Goal: Understand site structure: Grasp the organization and layout of the website

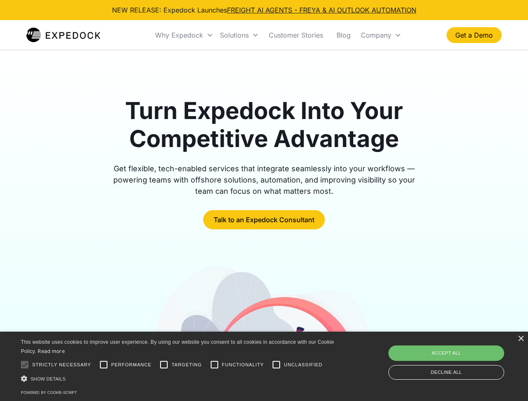
click at [184, 35] on div "Why Expedock" at bounding box center [179, 35] width 48 height 8
click at [239, 35] on div "Solutions" at bounding box center [234, 35] width 29 height 8
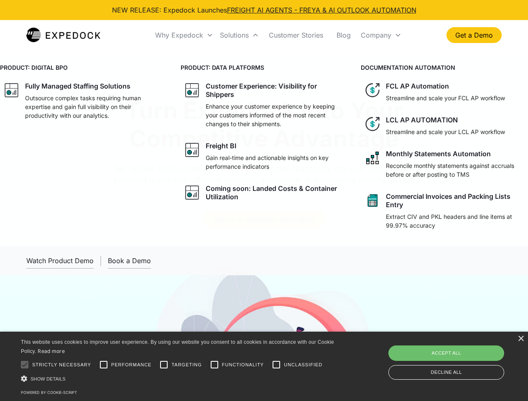
click at [381, 35] on div "Company" at bounding box center [376, 35] width 31 height 8
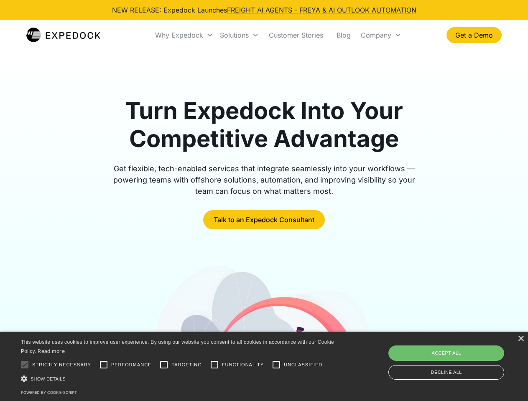
click at [25, 365] on div at bounding box center [24, 364] width 17 height 17
click at [104, 365] on input "Performance" at bounding box center [103, 364] width 17 height 17
checkbox input "true"
click at [164, 365] on input "Targeting" at bounding box center [163, 364] width 17 height 17
checkbox input "true"
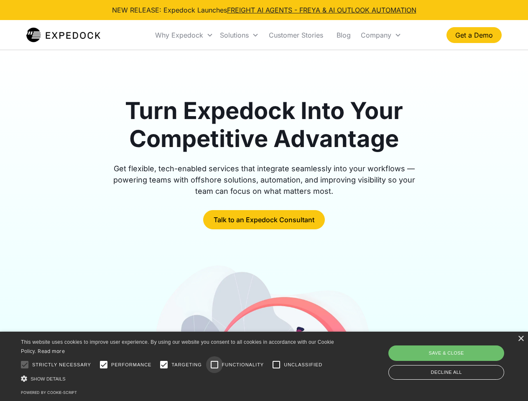
click at [214, 365] on input "Functionality" at bounding box center [214, 364] width 17 height 17
checkbox input "true"
click at [276, 365] on input "Unclassified" at bounding box center [276, 364] width 17 height 17
checkbox input "true"
click at [179, 379] on div "Show details Hide details" at bounding box center [179, 378] width 316 height 9
